Goal: Task Accomplishment & Management: Use online tool/utility

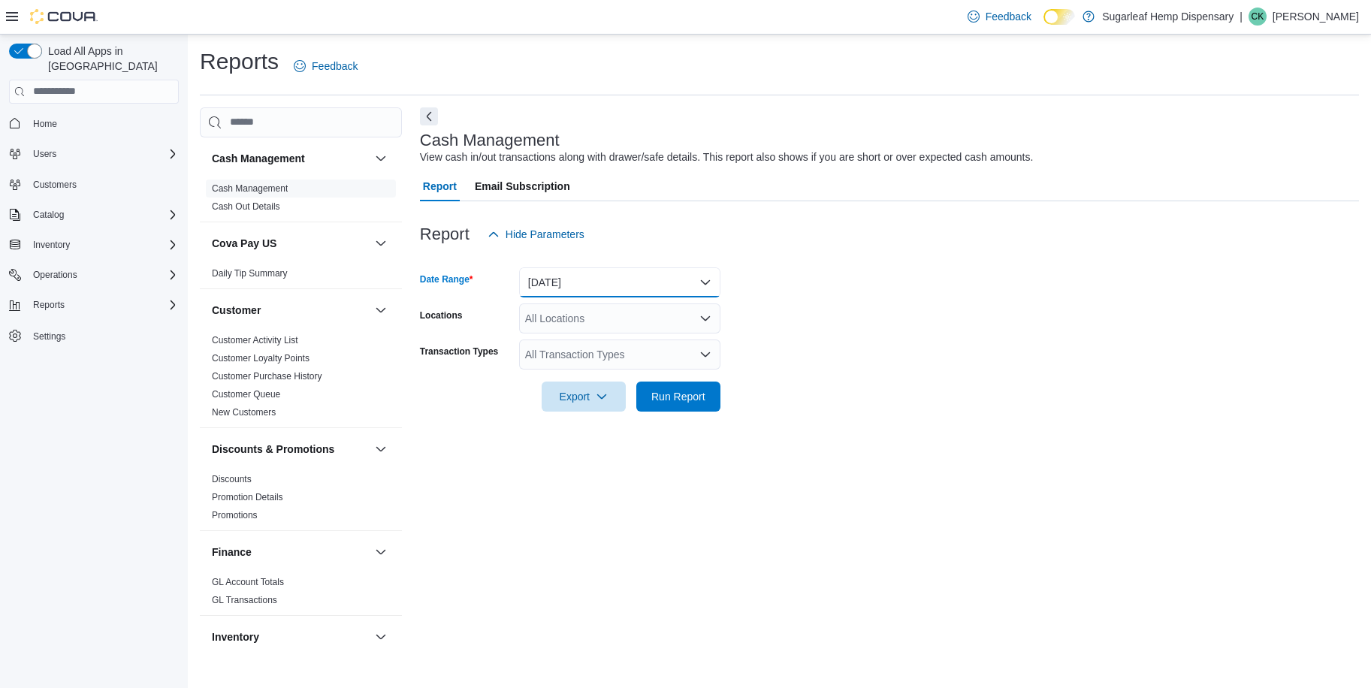
click at [696, 282] on button "[DATE]" at bounding box center [619, 282] width 201 height 30
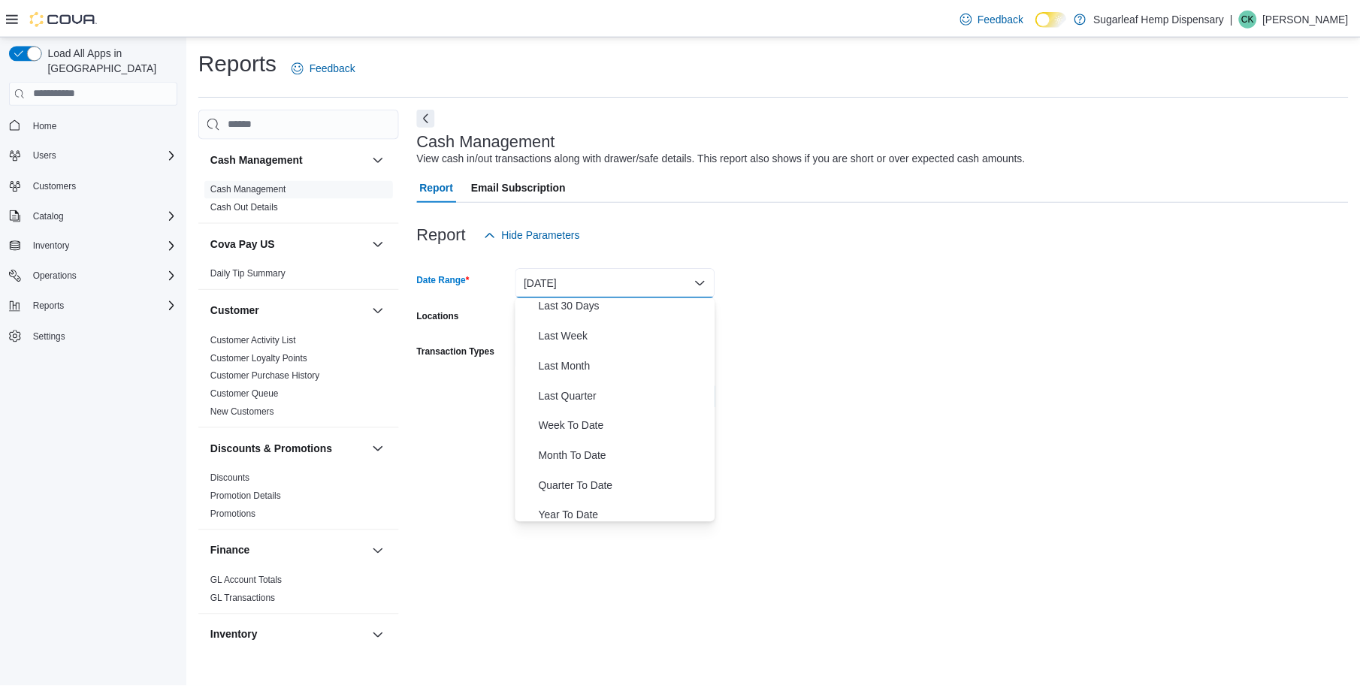
scroll to position [207, 0]
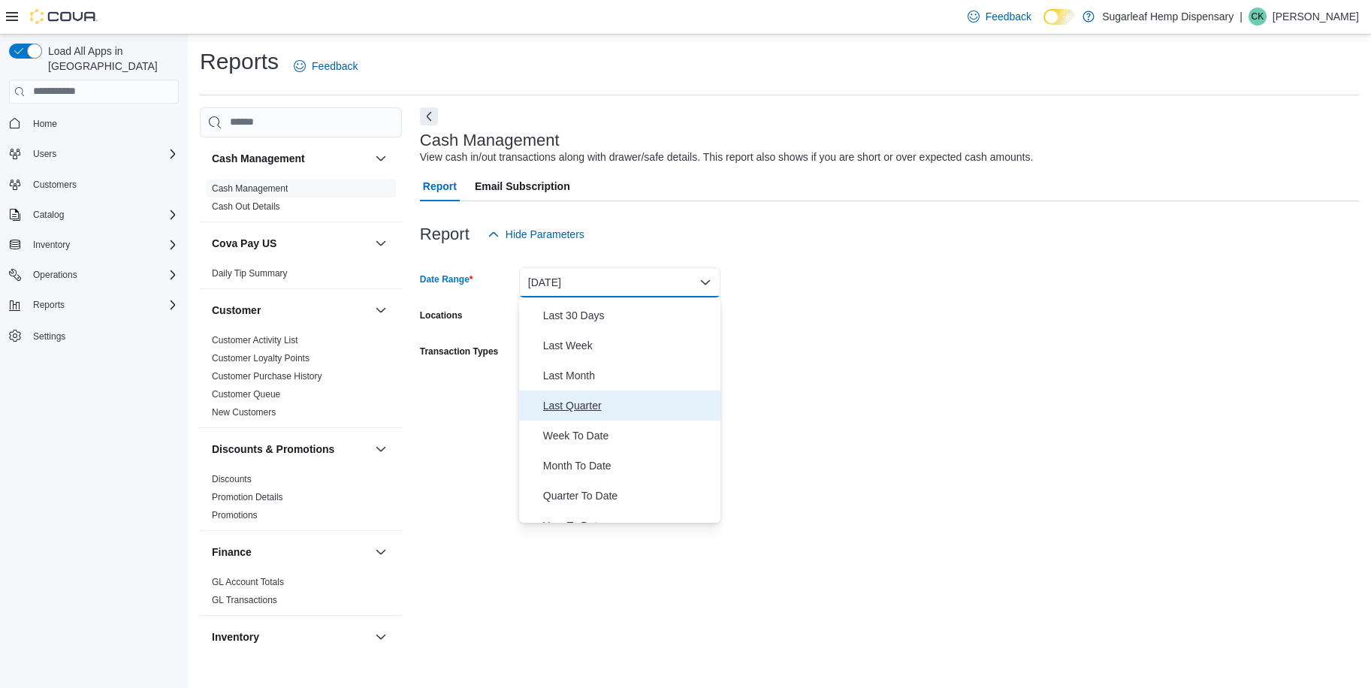
click at [622, 413] on span "Last Quarter" at bounding box center [628, 406] width 171 height 18
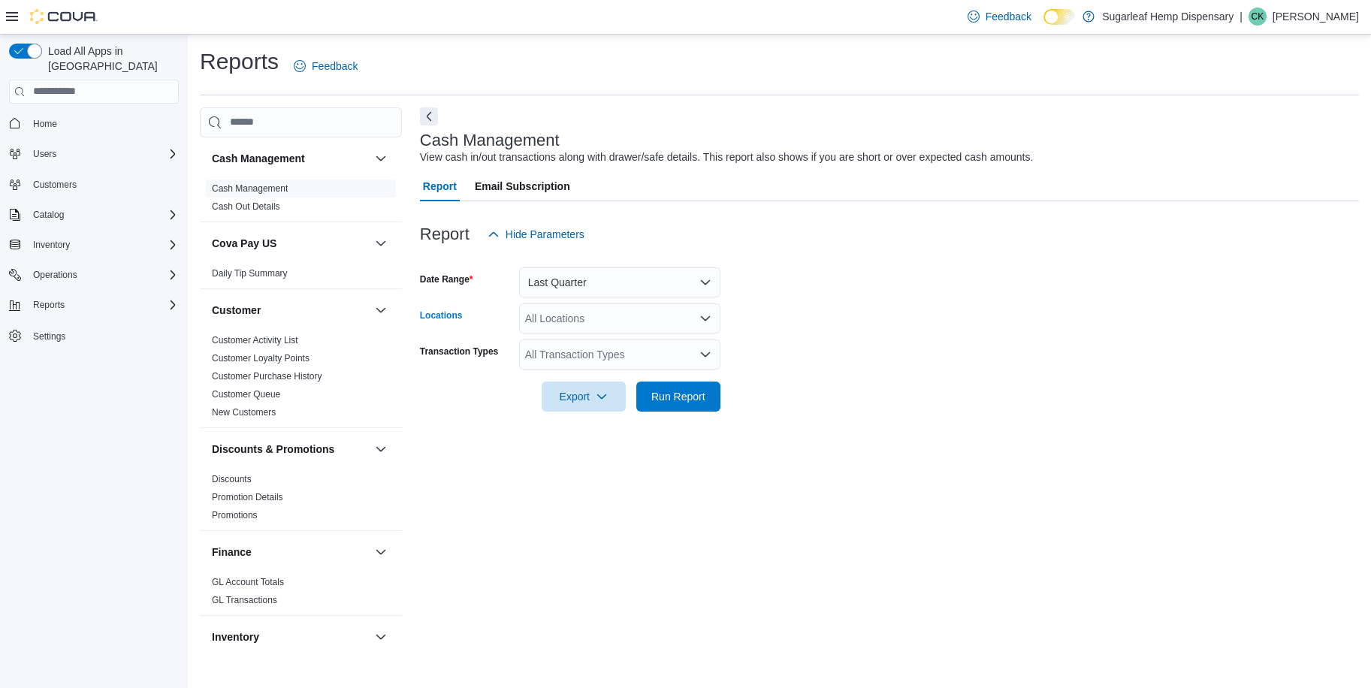
click at [698, 326] on div "All Locations" at bounding box center [619, 319] width 201 height 30
click at [674, 379] on button "RLB" at bounding box center [619, 388] width 201 height 22
click at [683, 342] on div "Sugarleaf Hemp Dispensary" at bounding box center [619, 344] width 183 height 15
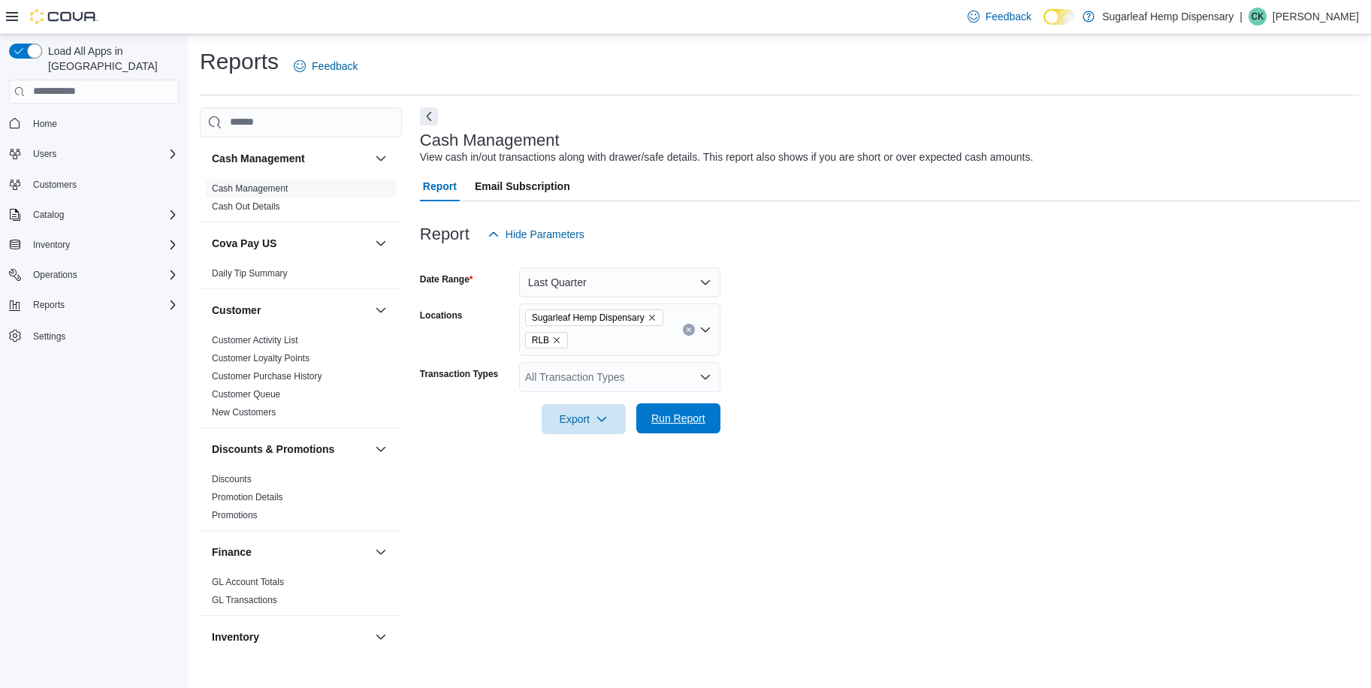
click at [673, 424] on span "Run Report" at bounding box center [678, 418] width 54 height 15
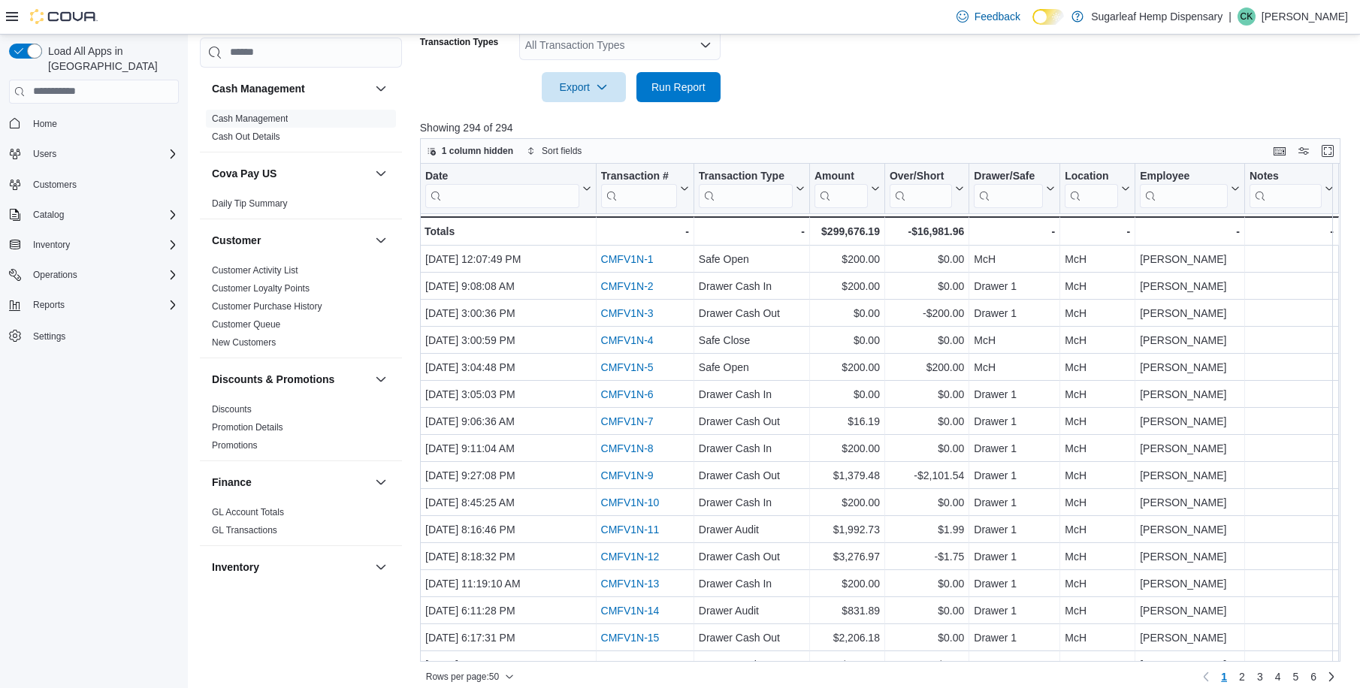
scroll to position [345, 0]
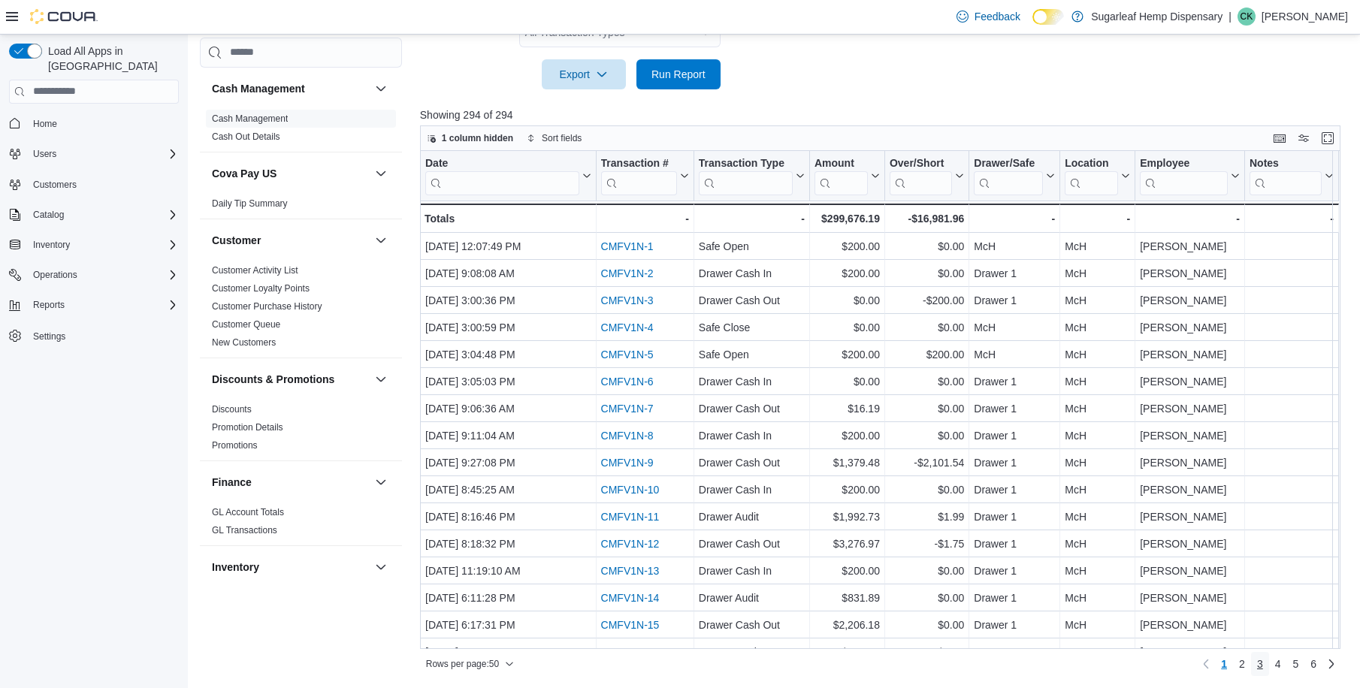
click at [1263, 660] on span "3" at bounding box center [1260, 664] width 6 height 15
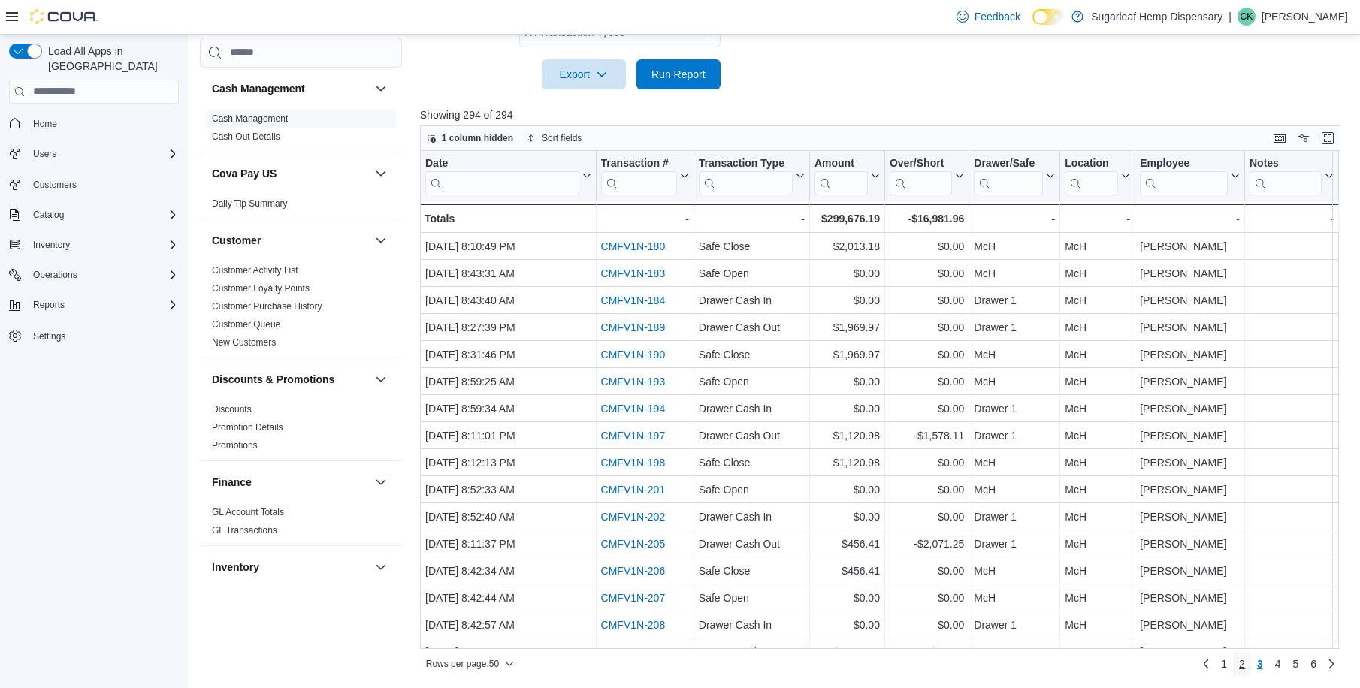
click at [1245, 661] on link "2" at bounding box center [1242, 664] width 18 height 24
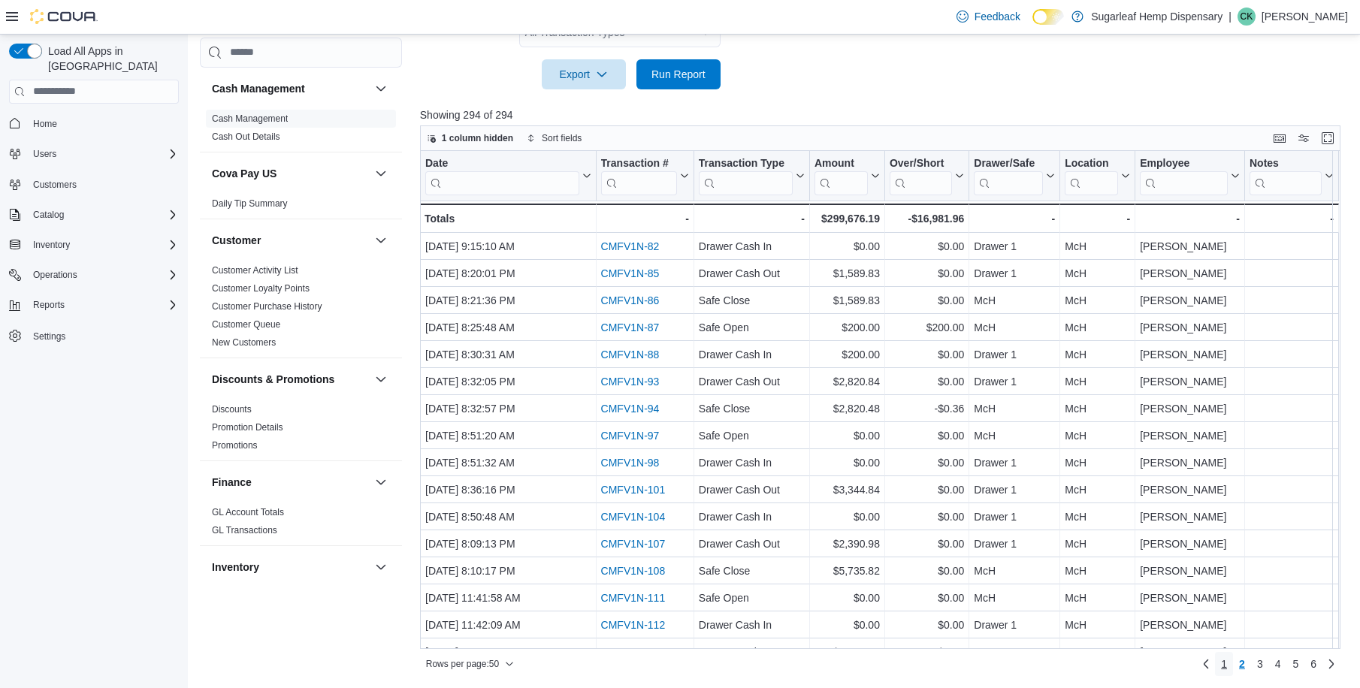
click at [1227, 661] on span "1" at bounding box center [1224, 664] width 6 height 15
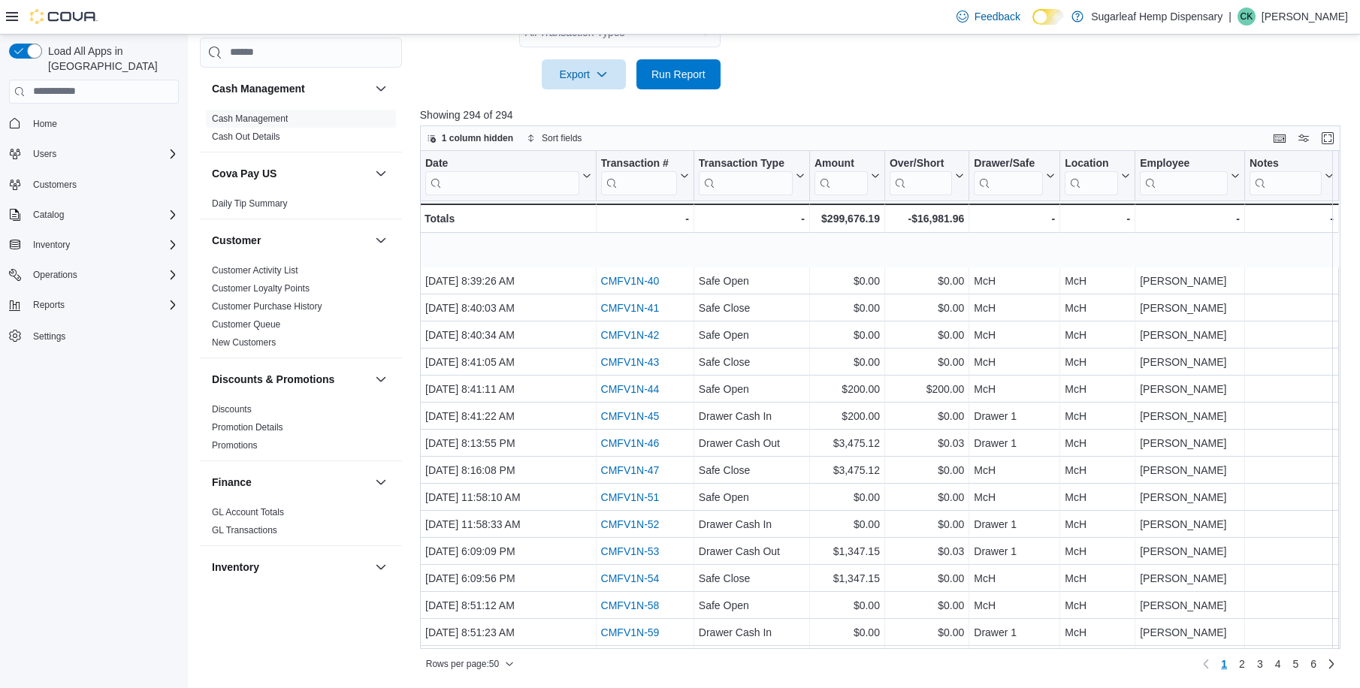
scroll to position [761, 0]
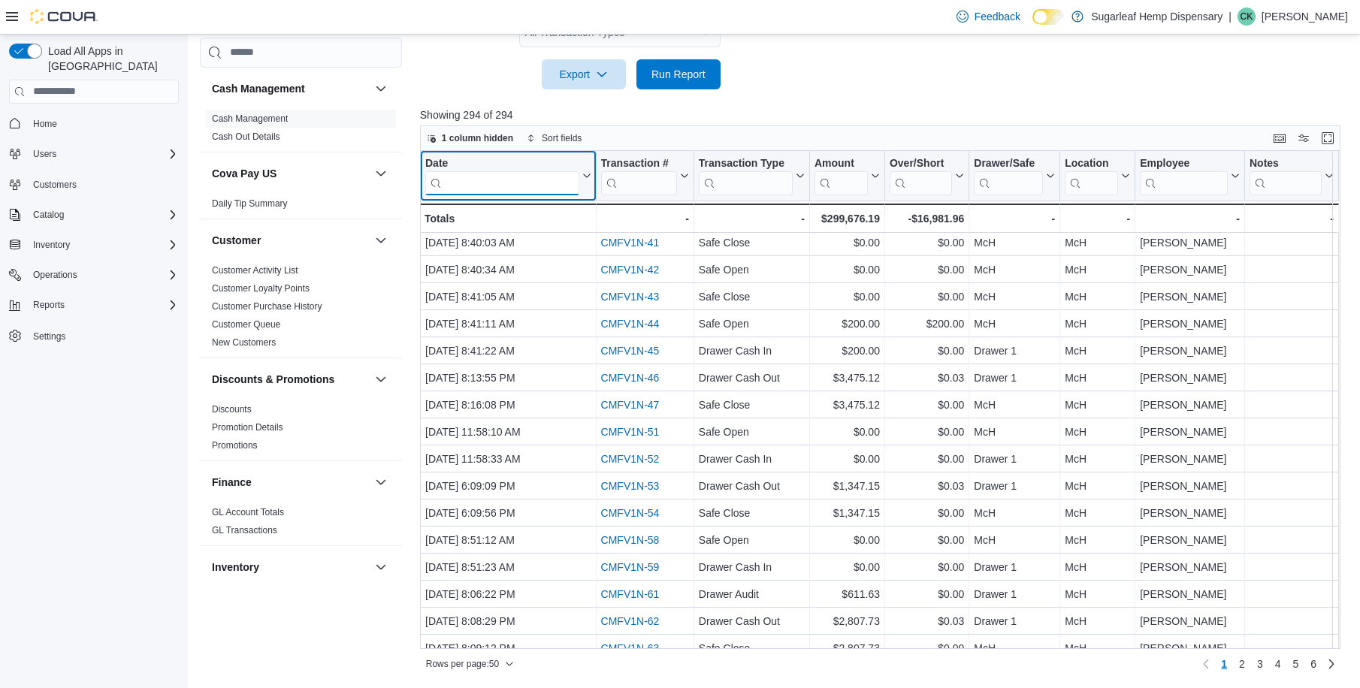
click at [456, 180] on input "search" at bounding box center [502, 183] width 154 height 24
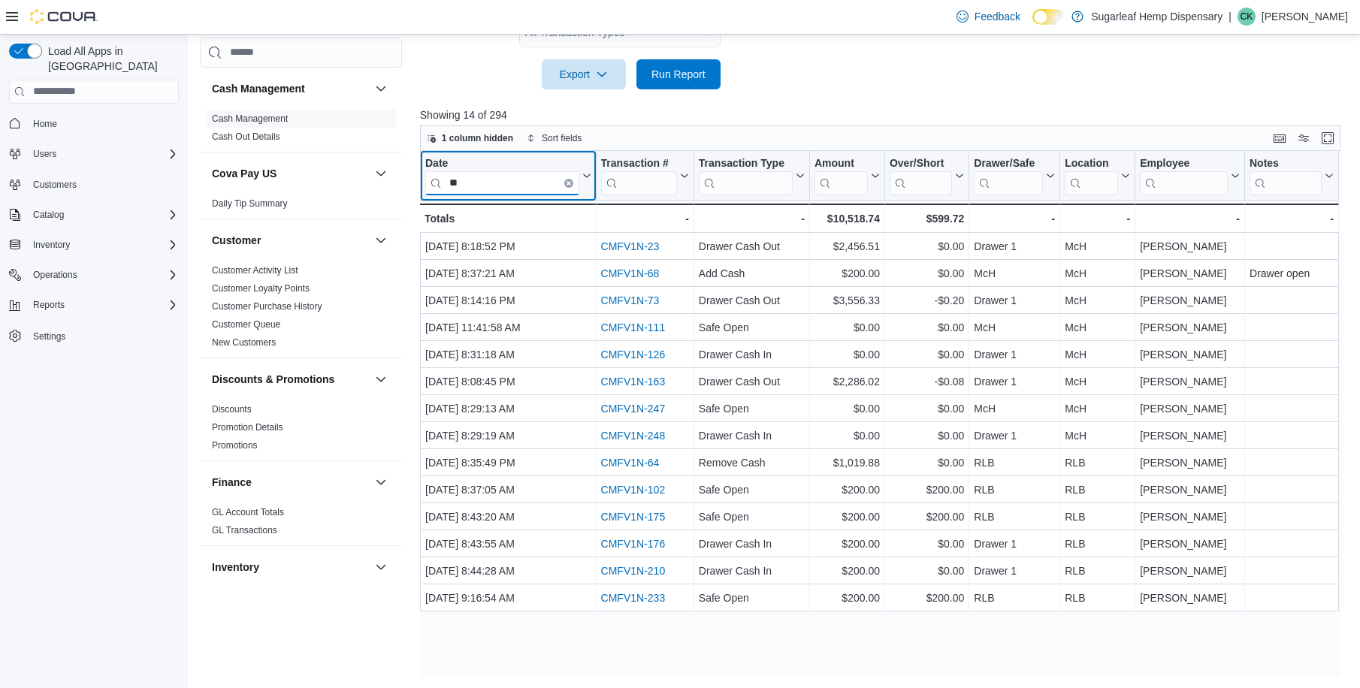
scroll to position [0, 0]
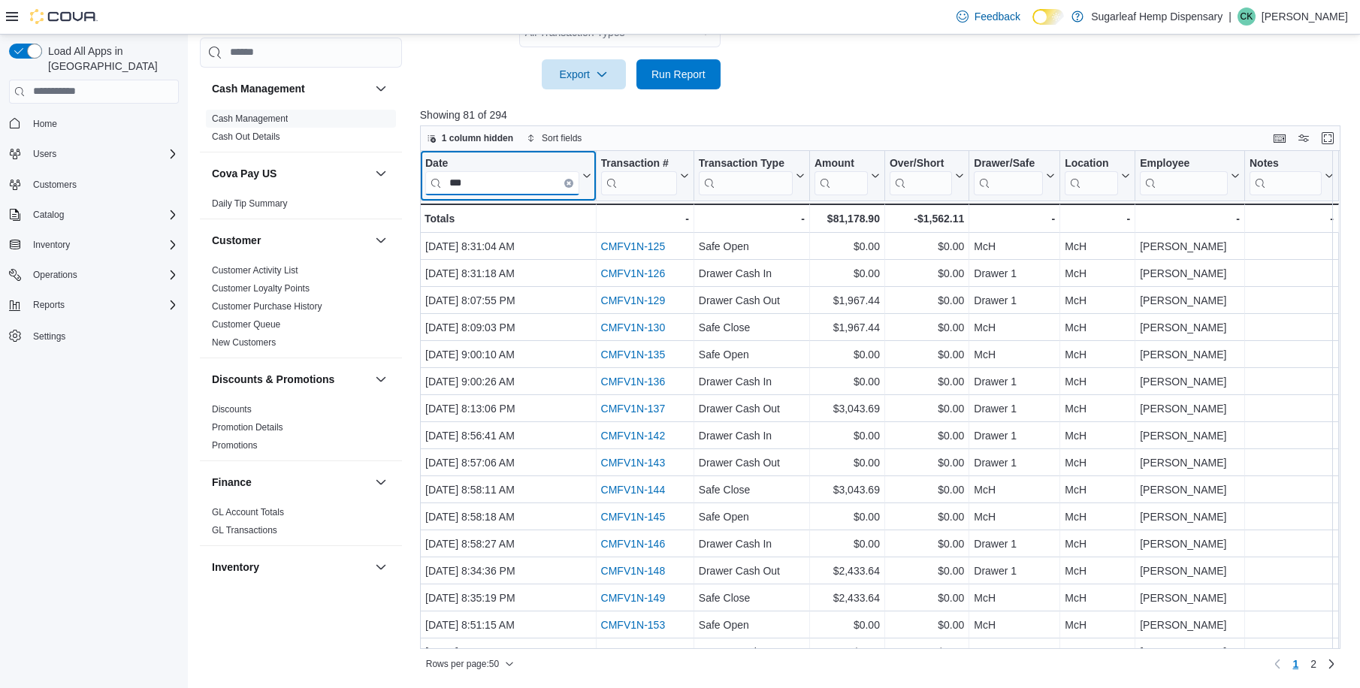
type input "***"
click at [65, 114] on span "Home" at bounding box center [103, 123] width 152 height 19
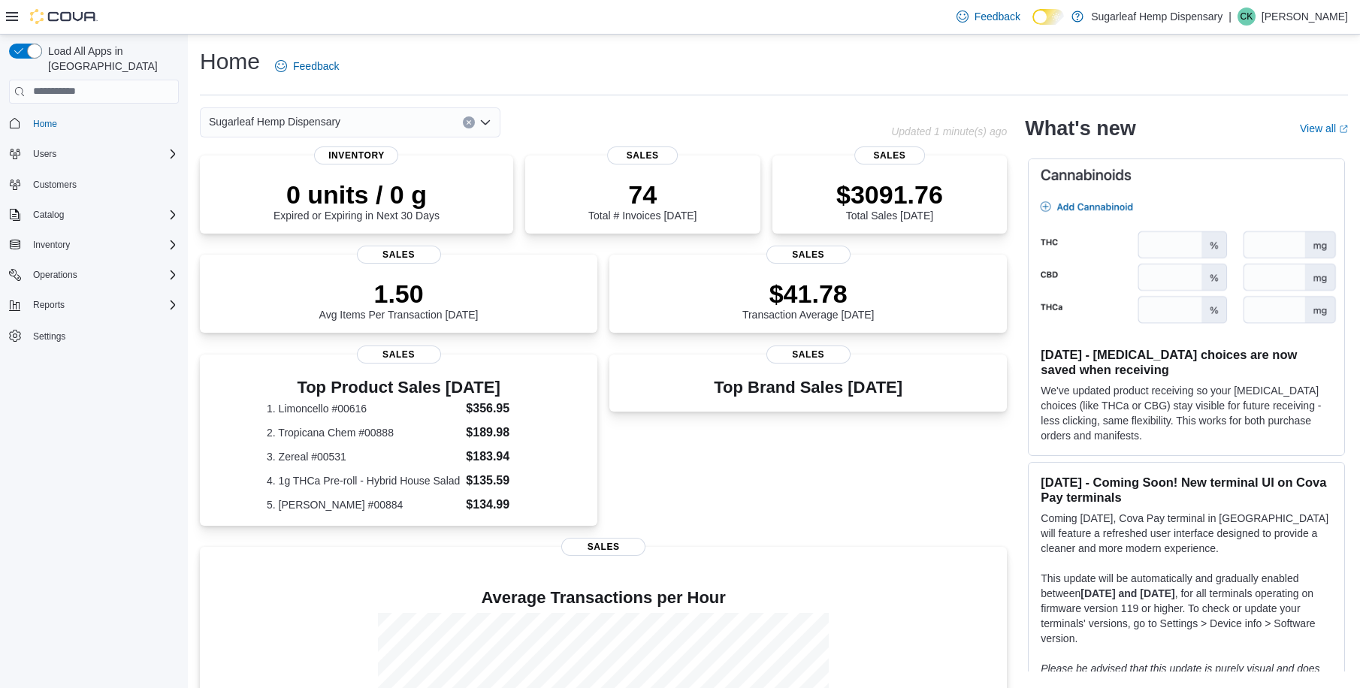
click at [478, 122] on div "Sugarleaf Hemp Dispensary" at bounding box center [350, 122] width 301 height 30
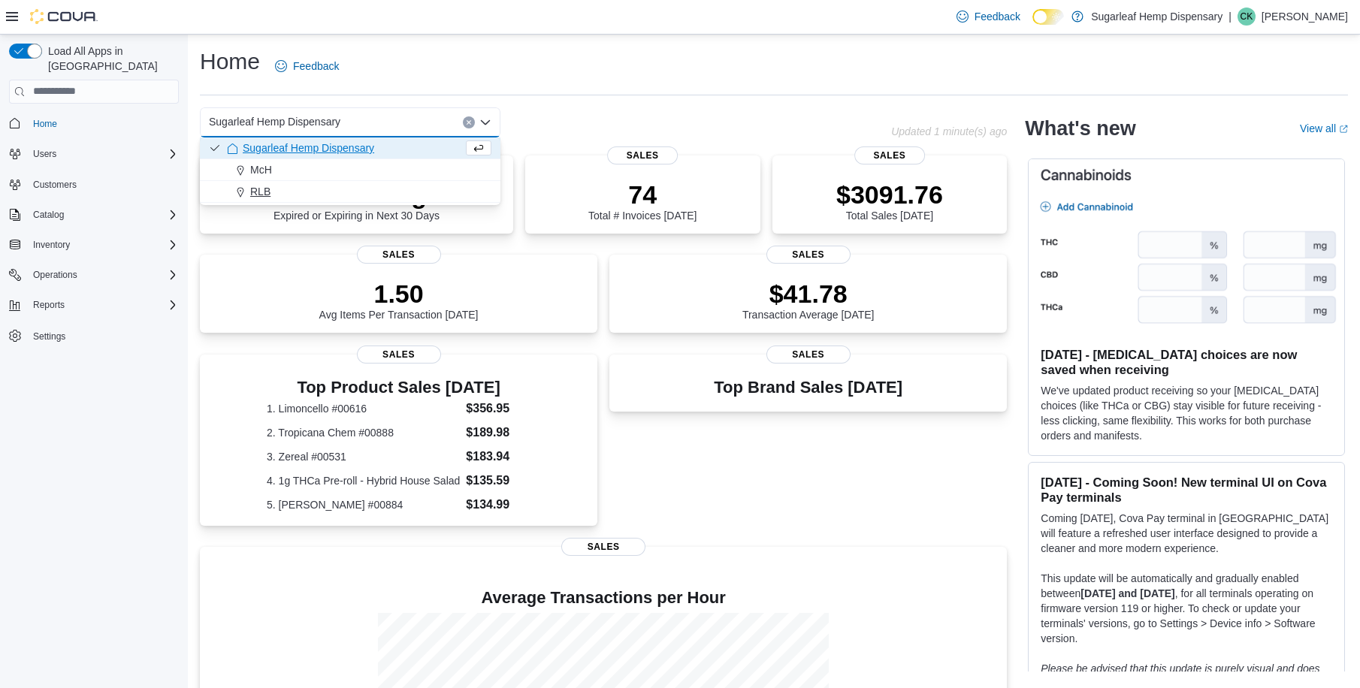
click at [414, 190] on div "RLB" at bounding box center [359, 191] width 264 height 15
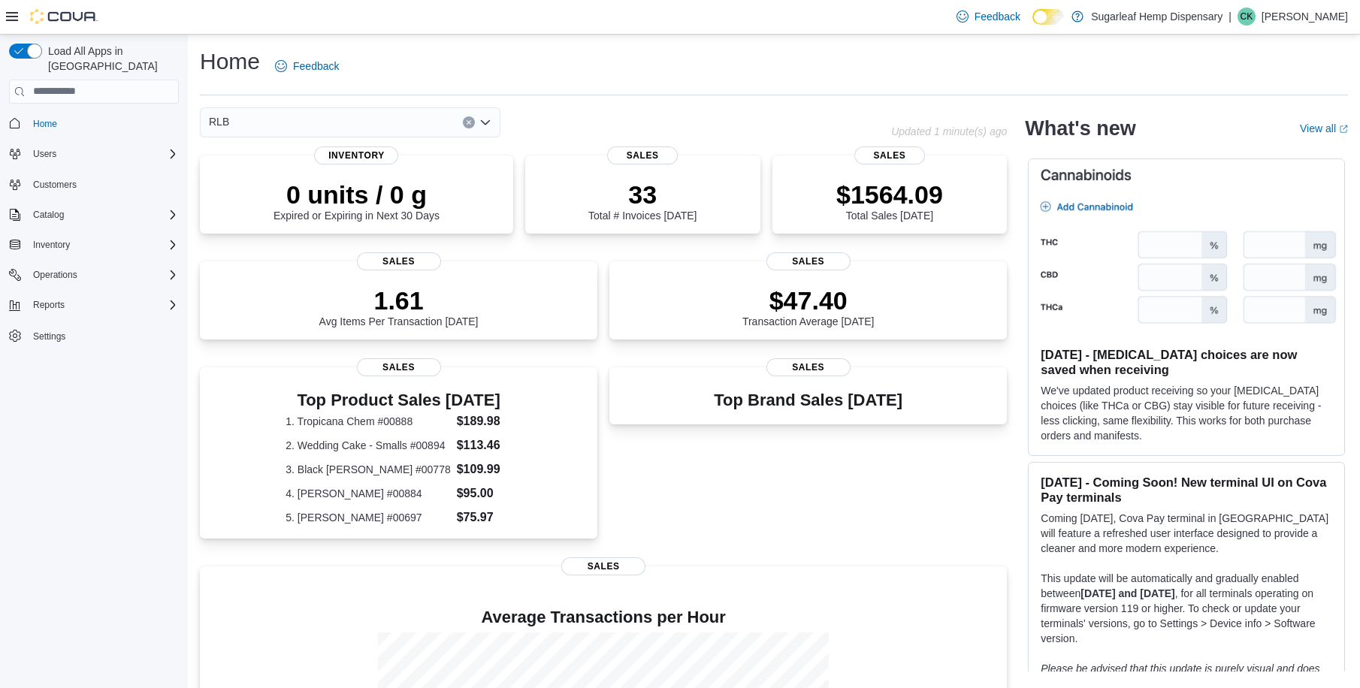
click at [414, 190] on p "0 units / 0 g" at bounding box center [356, 195] width 166 height 30
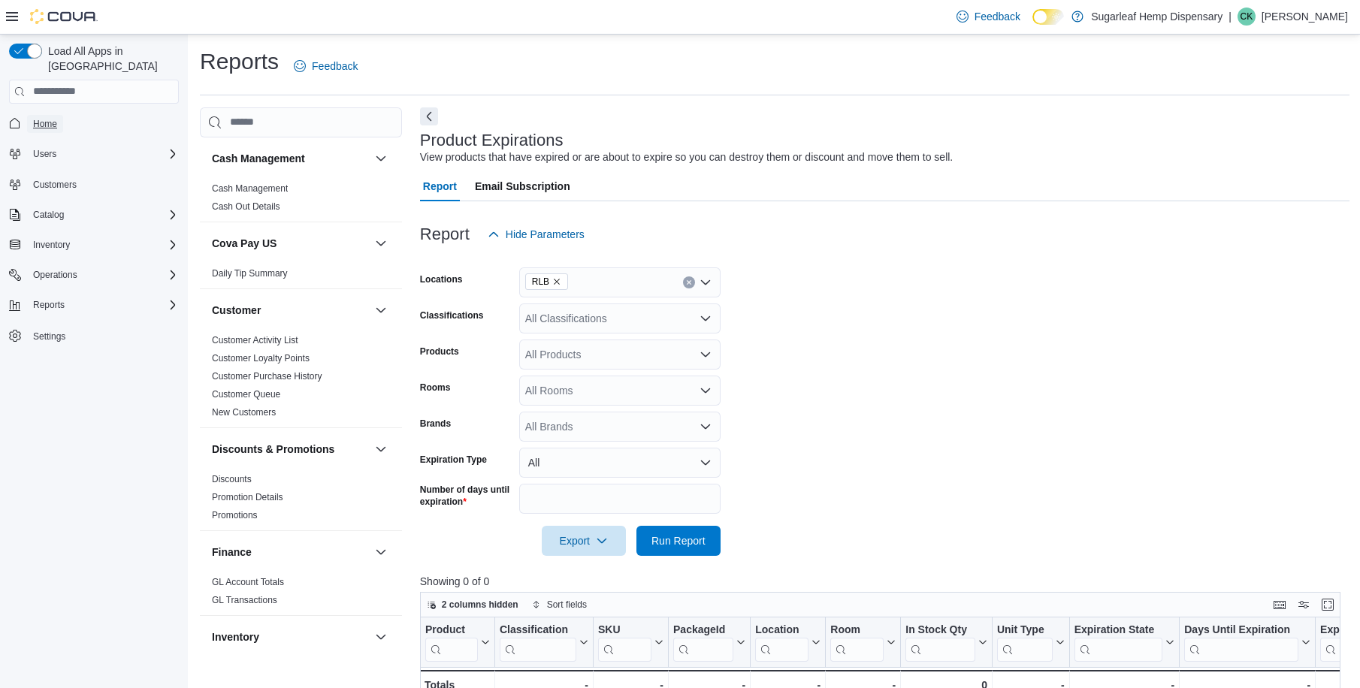
click at [58, 115] on link "Home" at bounding box center [45, 124] width 36 height 18
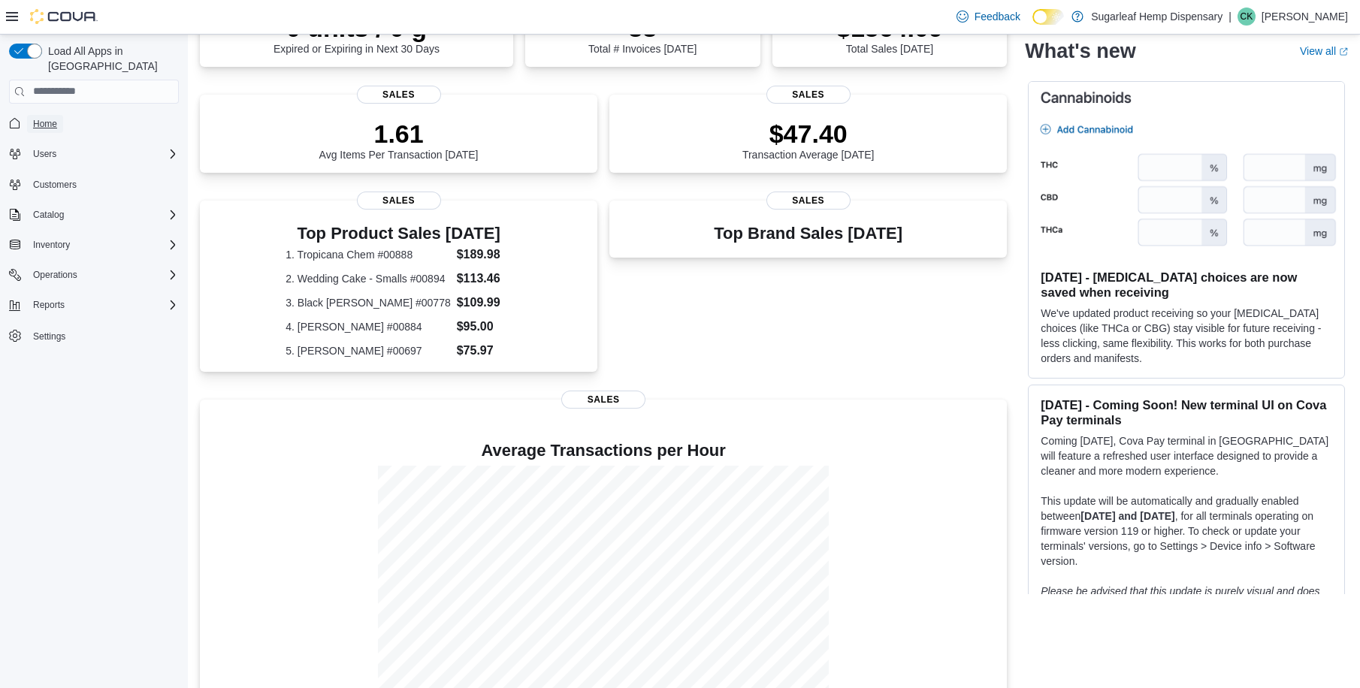
scroll to position [190, 0]
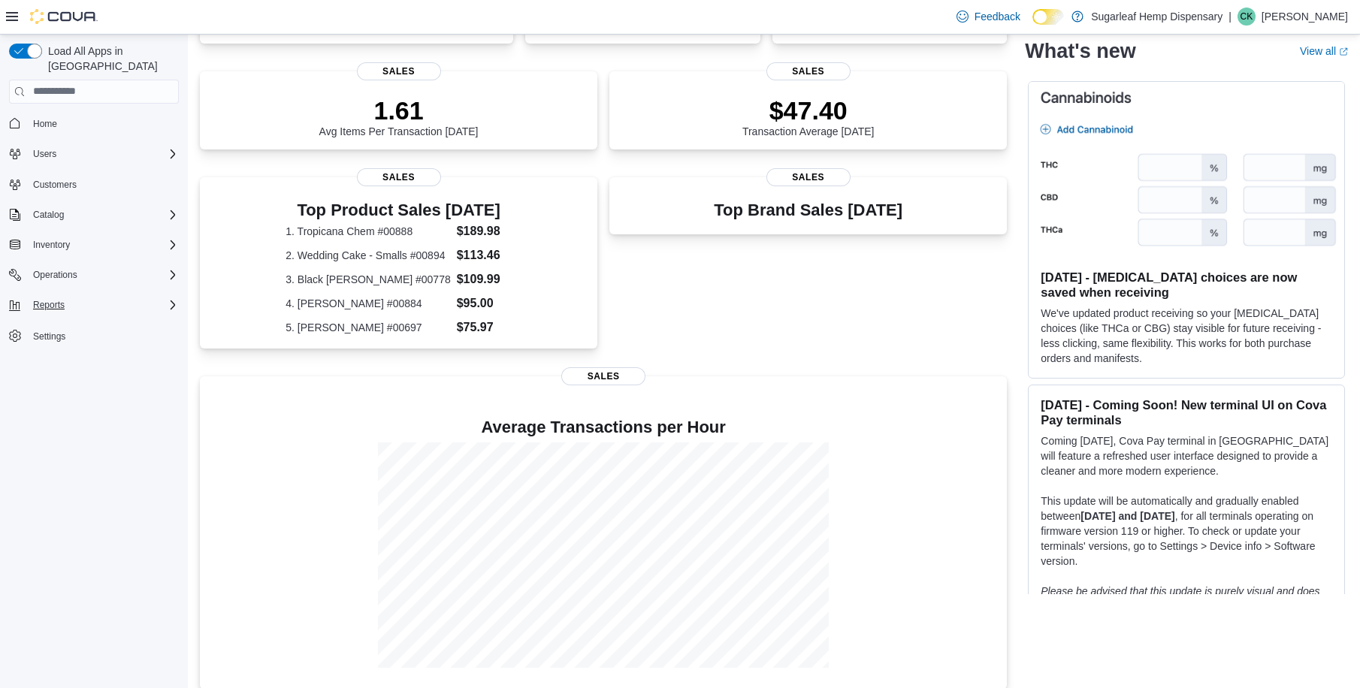
click at [165, 296] on div "Reports" at bounding box center [103, 305] width 152 height 18
click at [44, 299] on span "Reports" at bounding box center [49, 305] width 32 height 12
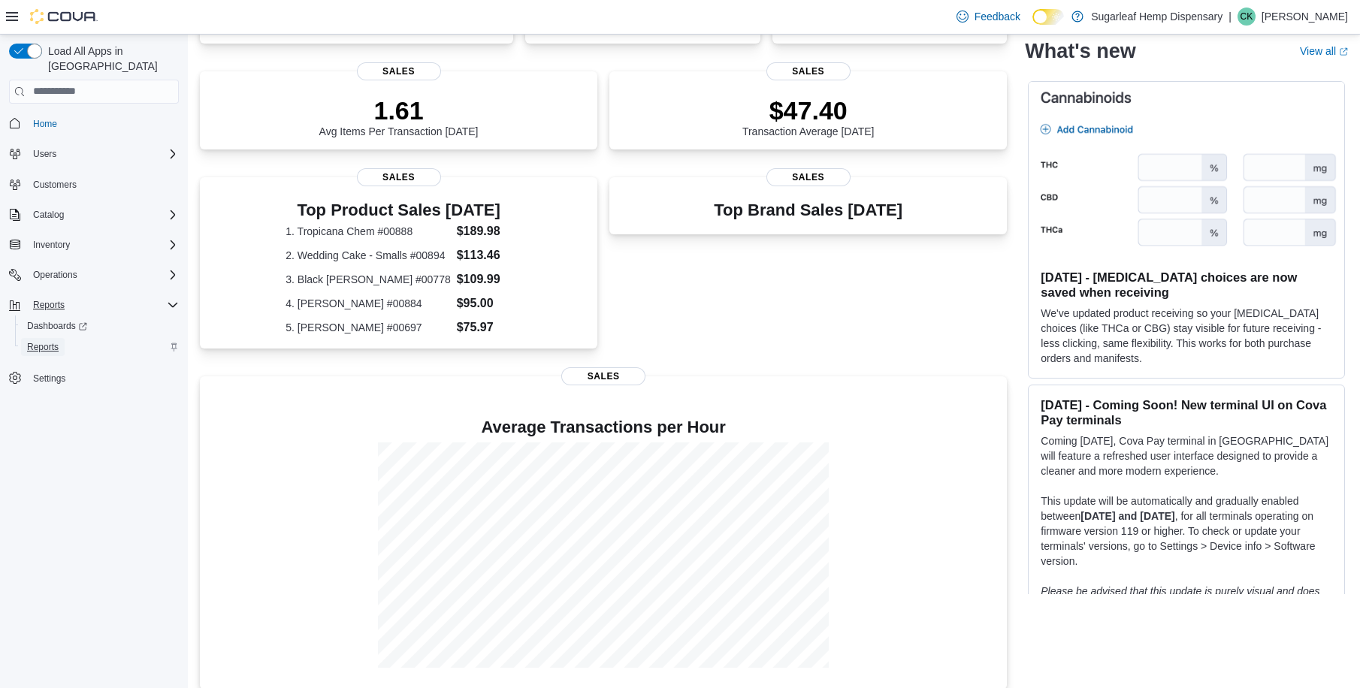
click at [46, 341] on span "Reports" at bounding box center [43, 347] width 32 height 12
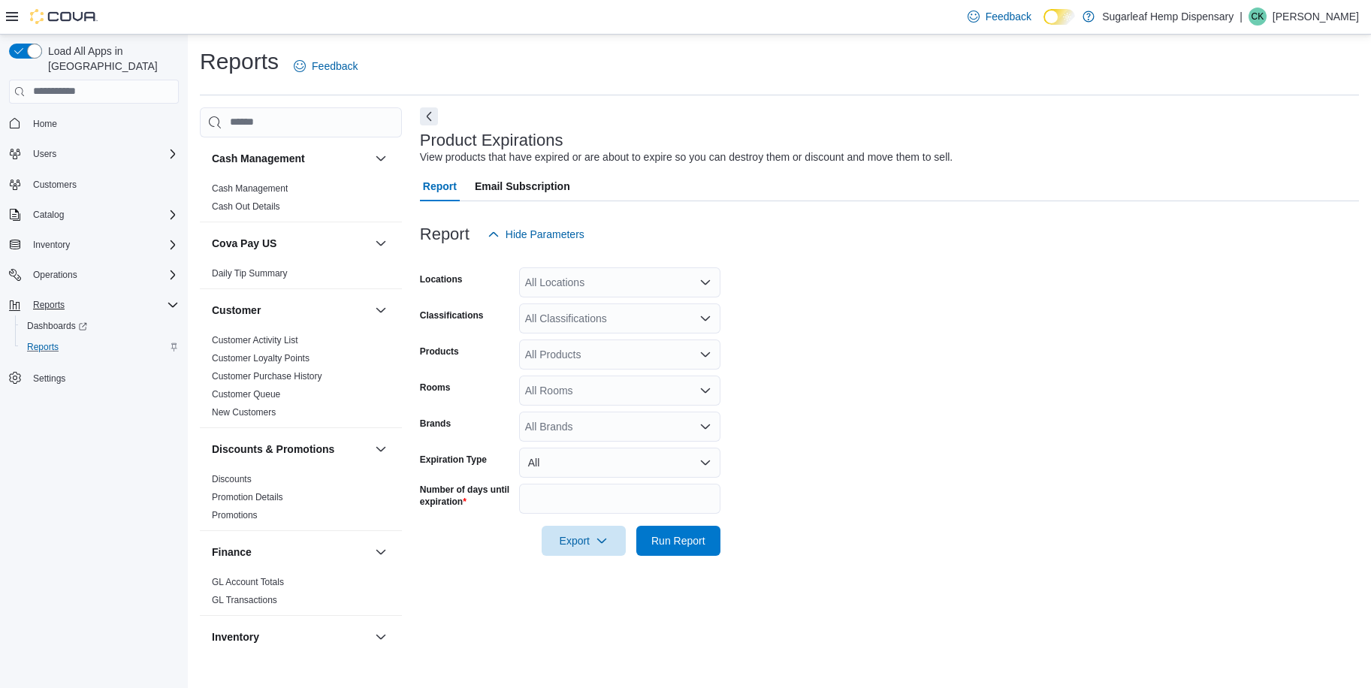
click at [702, 279] on icon "Open list of options" at bounding box center [705, 282] width 12 height 12
click at [554, 349] on span "RLB" at bounding box center [561, 351] width 20 height 15
click at [554, 349] on div "All Products" at bounding box center [619, 355] width 201 height 30
click at [704, 319] on icon "Open list of options" at bounding box center [705, 318] width 9 height 5
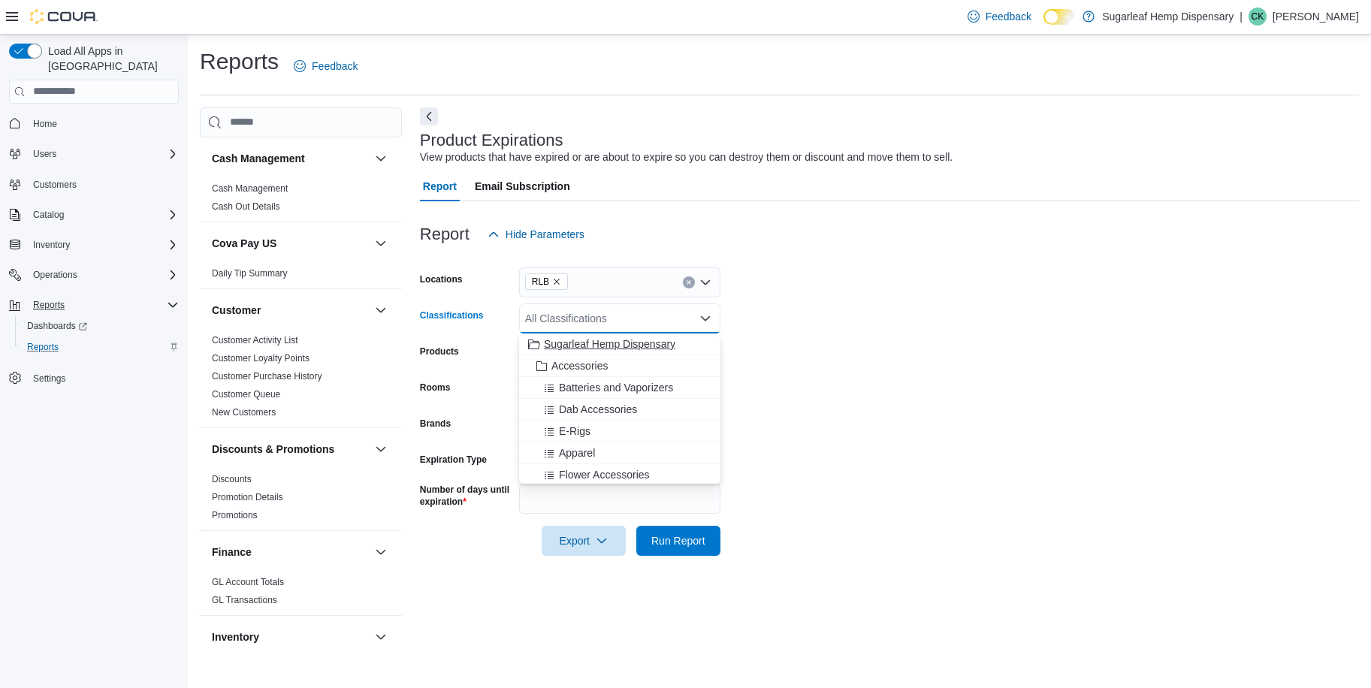
click at [673, 345] on span "Sugarleaf Hemp Dispensary" at bounding box center [609, 344] width 131 height 15
click at [673, 345] on div "Accessories" at bounding box center [605, 344] width 155 height 15
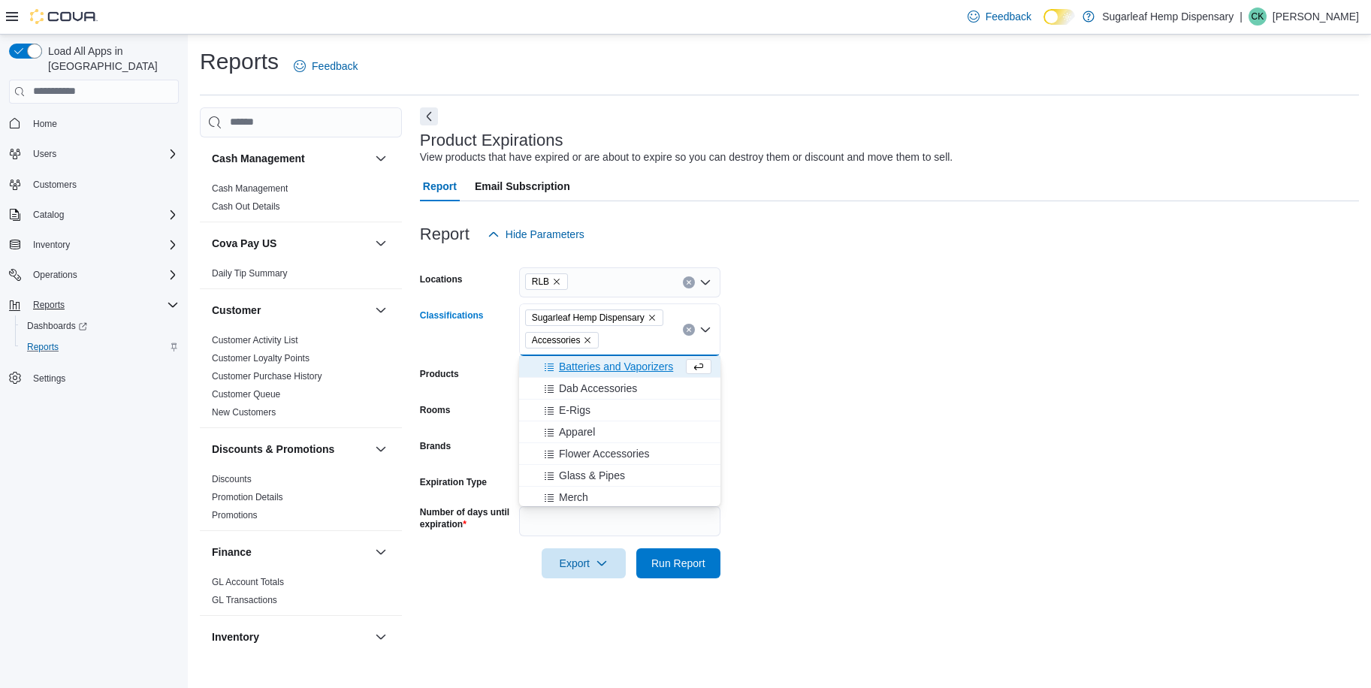
click at [590, 338] on icon "Remove Accessories from selection in this group" at bounding box center [587, 340] width 9 height 9
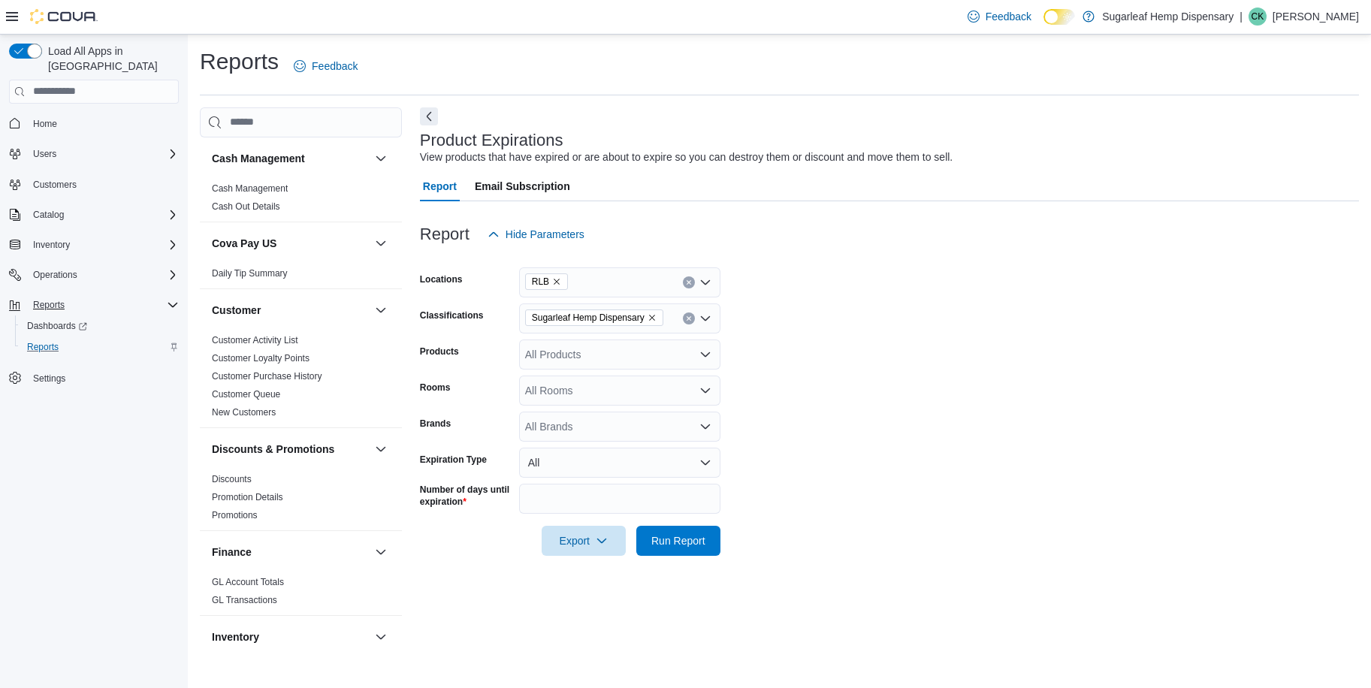
click at [788, 402] on form "Locations RLB Classifications Sugarleaf Hemp Dispensary Products All Products R…" at bounding box center [889, 402] width 939 height 307
click at [307, 121] on input "search" at bounding box center [301, 122] width 202 height 30
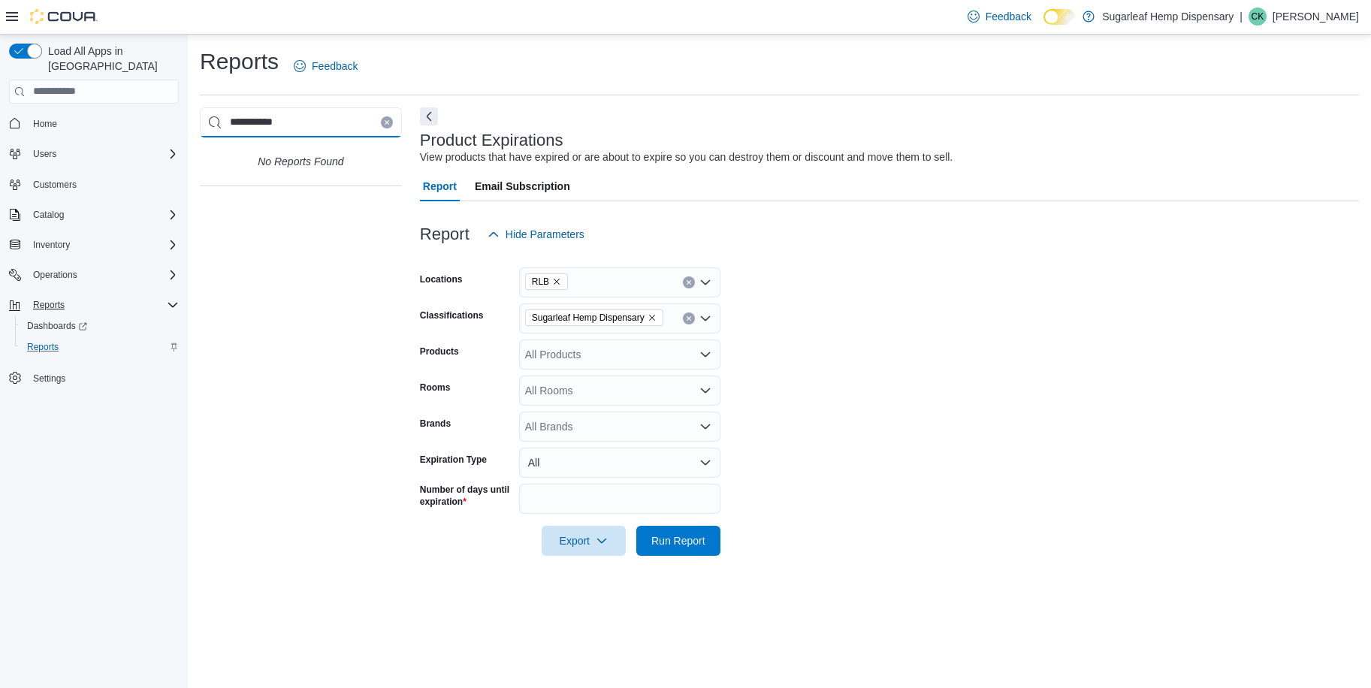
type input "**********"
click at [654, 542] on span "Run Report" at bounding box center [678, 540] width 54 height 15
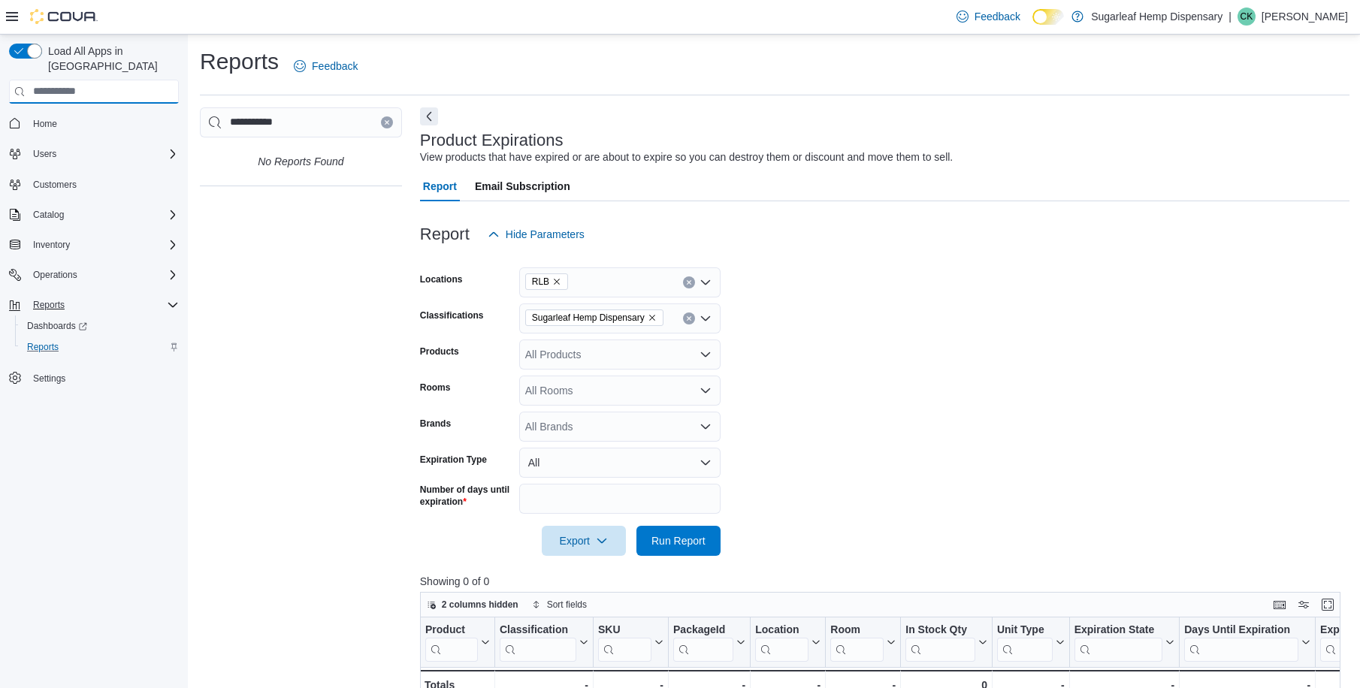
click at [125, 80] on input "search" at bounding box center [94, 92] width 170 height 24
type input "**********"
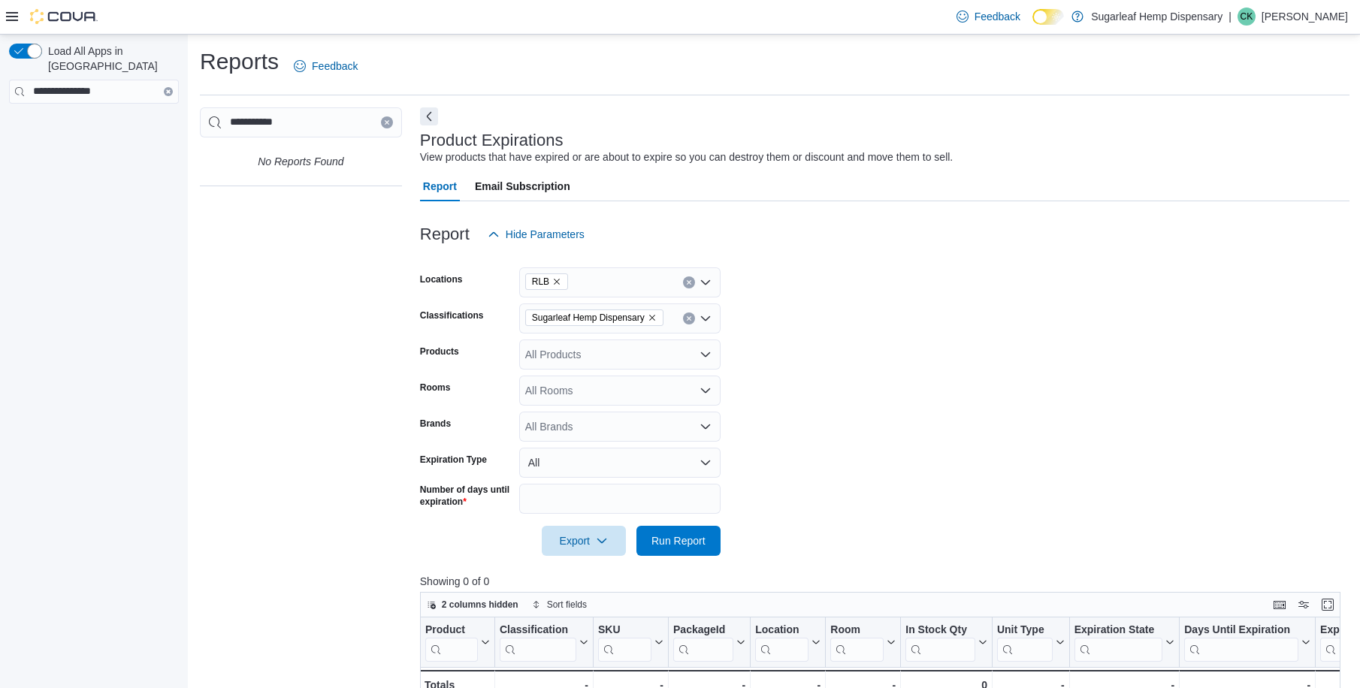
click at [13, 19] on icon at bounding box center [12, 17] width 12 height 12
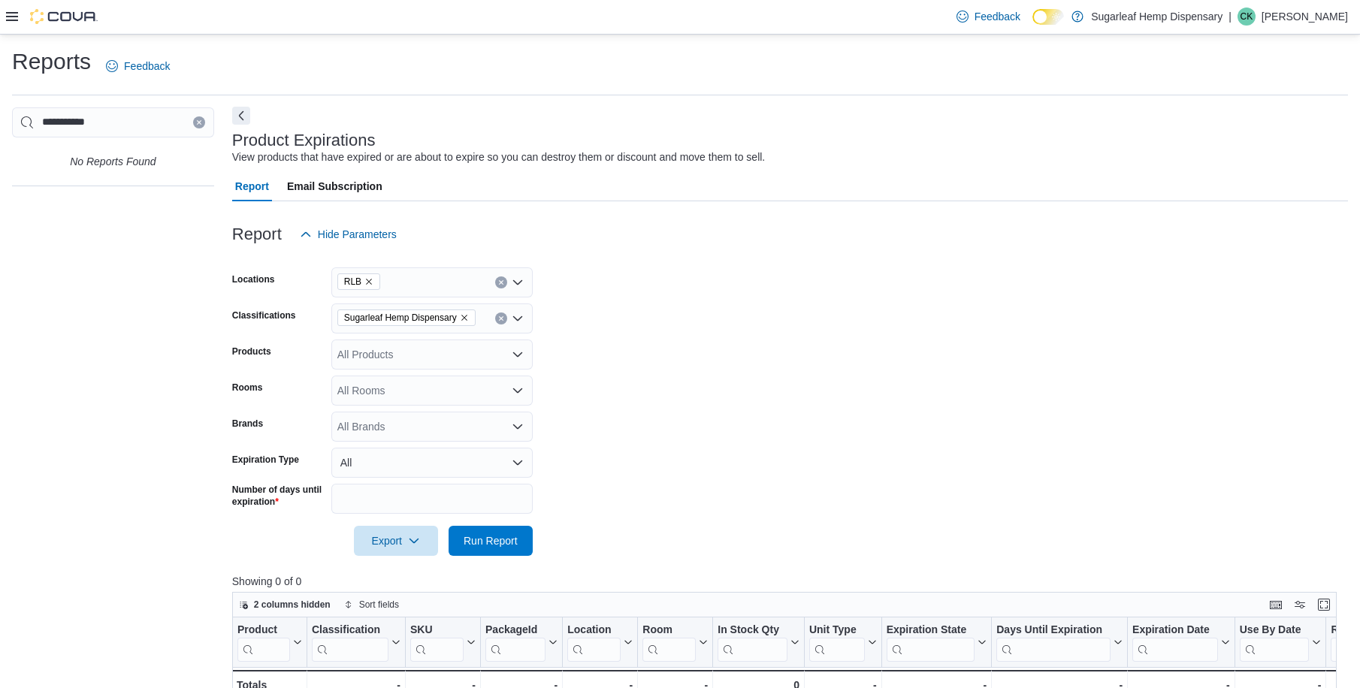
click at [245, 120] on button "Next" at bounding box center [241, 116] width 18 height 18
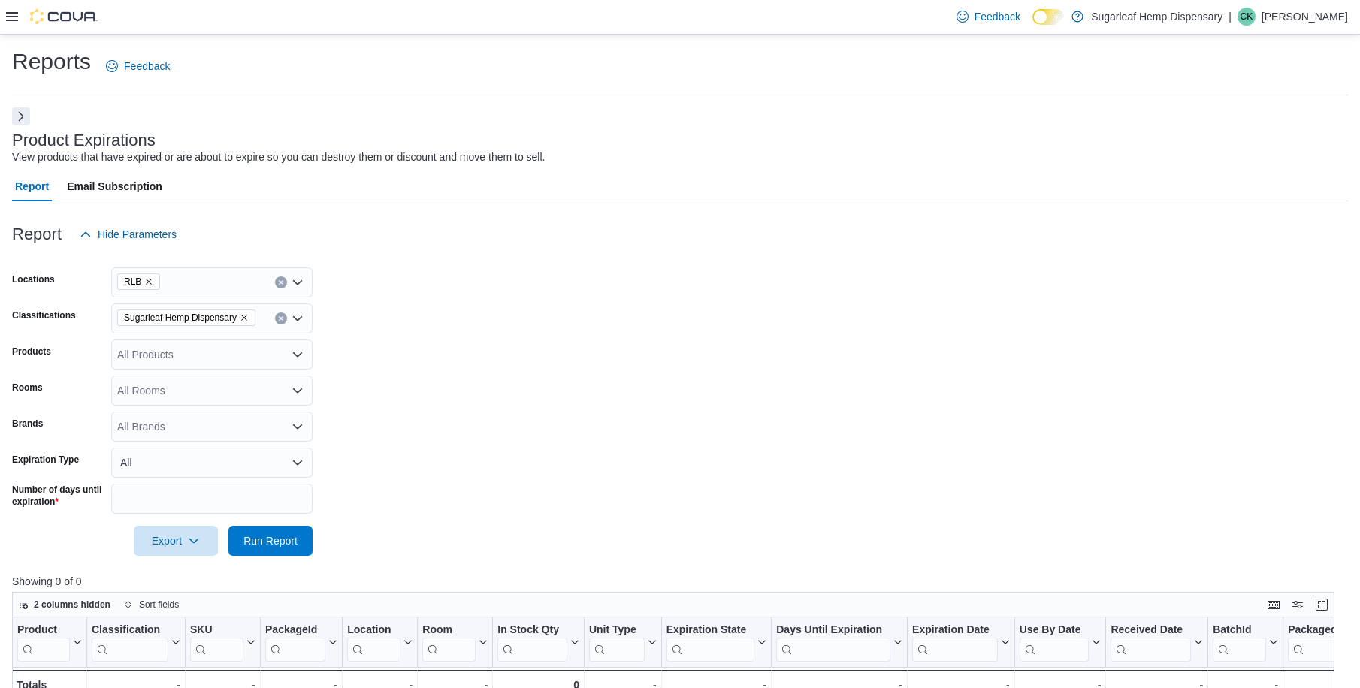
click at [1177, 12] on p "Sugarleaf Hemp Dispensary" at bounding box center [1156, 17] width 131 height 18
click at [1243, 46] on icon "Info" at bounding box center [1247, 50] width 9 height 11
click at [1327, 14] on p "[PERSON_NAME]" at bounding box center [1304, 17] width 86 height 18
